Goal: Check status: Check status

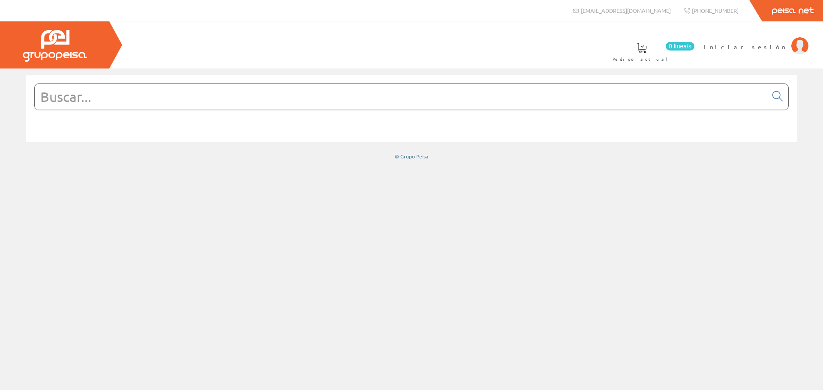
click at [317, 96] on input "text" at bounding box center [401, 97] width 732 height 26
paste input "112615"
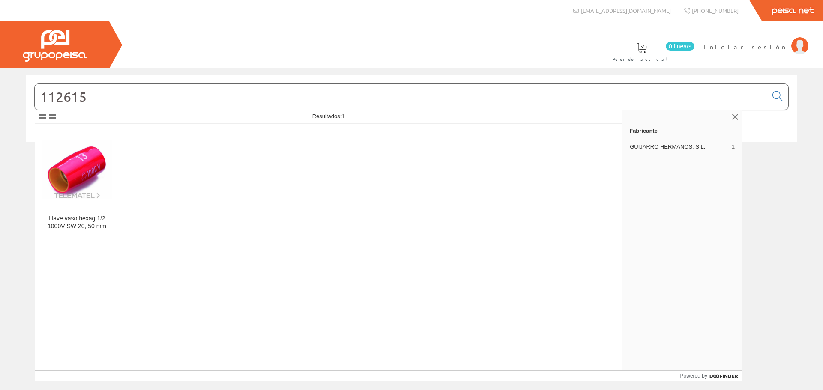
type input "112615"
click at [412, 60] on div "0 línea/s Pedido actual Iniciar sesión" at bounding box center [411, 44] width 823 height 47
click at [805, 48] on img at bounding box center [799, 45] width 17 height 17
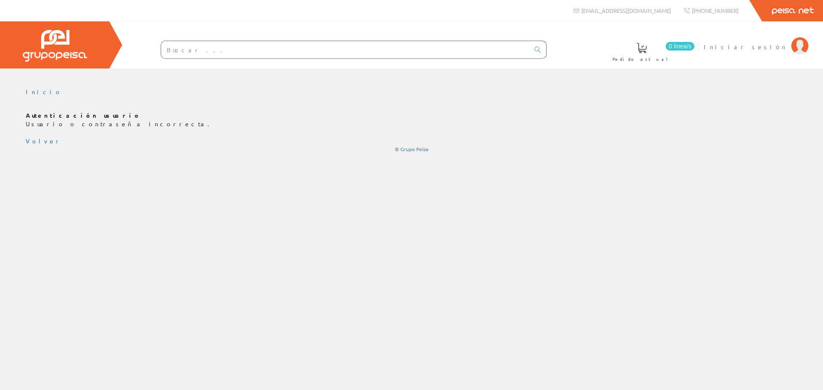
click at [798, 45] on img at bounding box center [799, 45] width 17 height 17
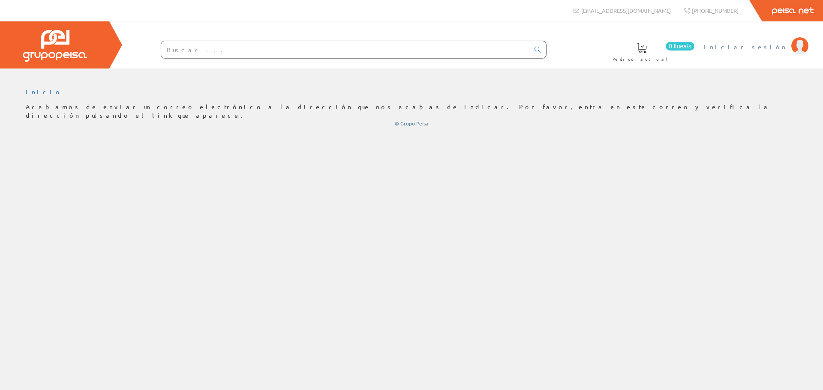
click at [793, 49] on img at bounding box center [799, 45] width 17 height 17
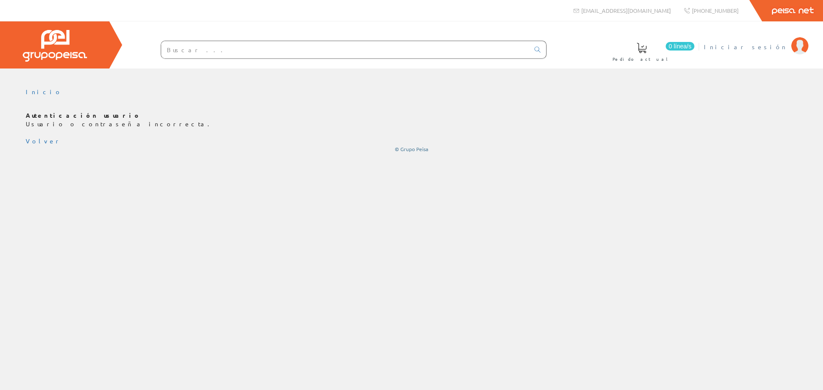
click at [790, 44] on li "Iniciar sesión" at bounding box center [755, 52] width 108 height 33
click at [788, 50] on li "Iniciar sesión" at bounding box center [755, 52] width 108 height 33
click at [796, 49] on img at bounding box center [799, 45] width 17 height 17
click at [74, 50] on img at bounding box center [55, 46] width 64 height 32
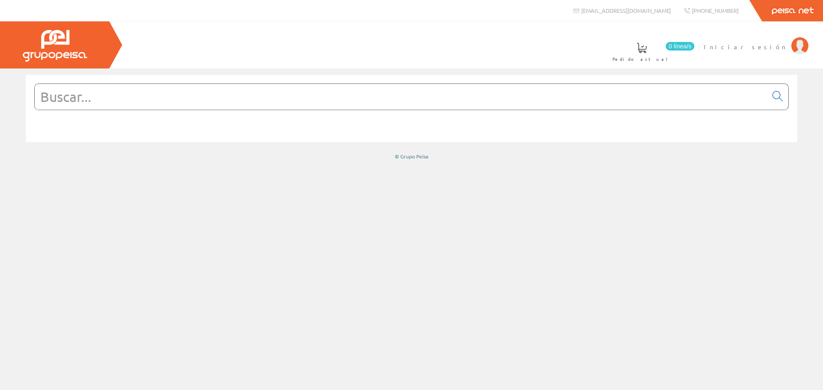
click at [778, 45] on span "Iniciar sesión" at bounding box center [744, 46] width 83 height 9
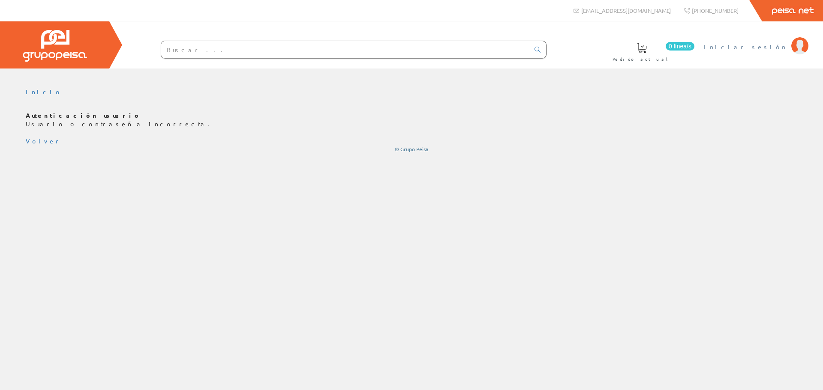
click at [775, 47] on span "Iniciar sesión" at bounding box center [744, 46] width 83 height 9
click at [36, 94] on link "Inicio" at bounding box center [44, 92] width 36 height 8
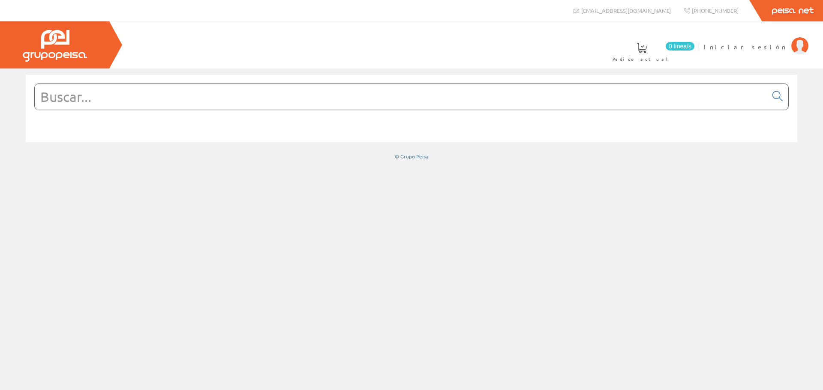
click at [646, 51] on span at bounding box center [641, 48] width 10 height 10
click at [41, 47] on img at bounding box center [55, 46] width 64 height 32
click at [785, 46] on span "Iniciar sesión" at bounding box center [744, 46] width 83 height 9
